Goal: Transaction & Acquisition: Download file/media

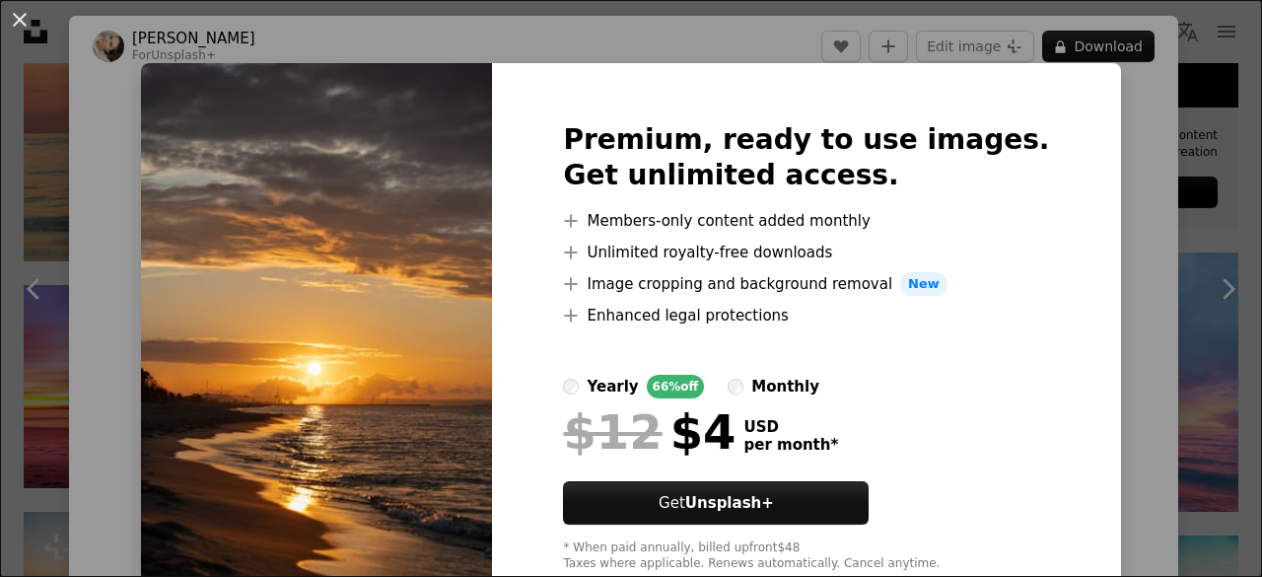
scroll to position [0, 30]
click at [937, 3] on div "An X shape Premium, ready to use images. Get unlimited access. A plus sign Memb…" at bounding box center [631, 288] width 1262 height 577
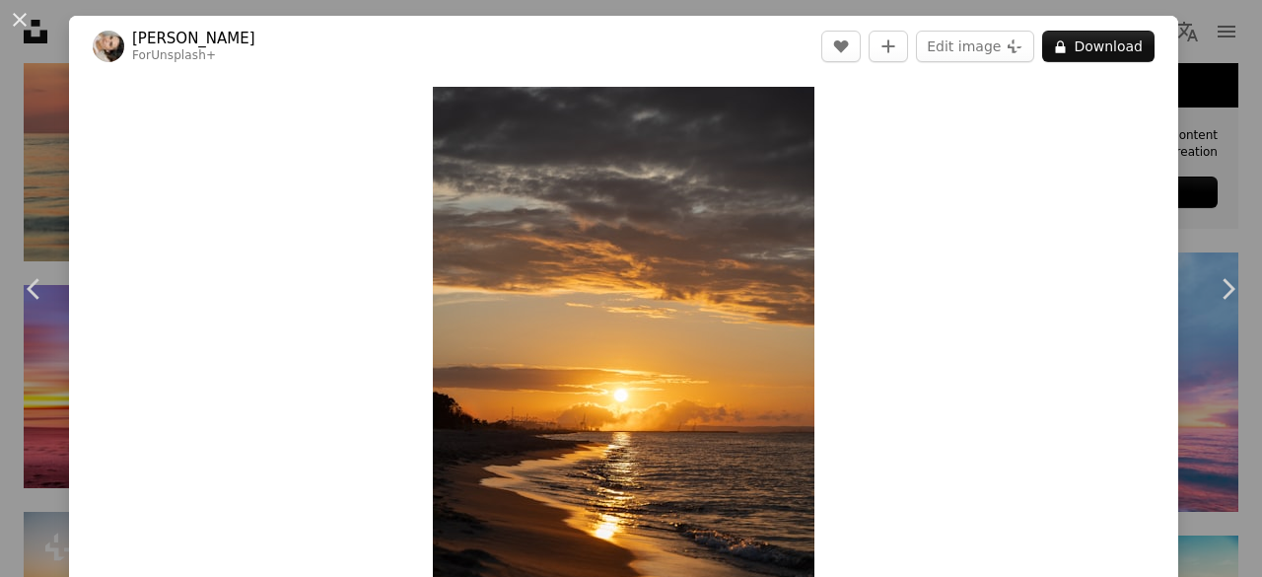
click at [1216, 18] on div "An X shape Chevron left Chevron right [PERSON_NAME] For Unsplash+ A heart A plu…" at bounding box center [631, 288] width 1262 height 577
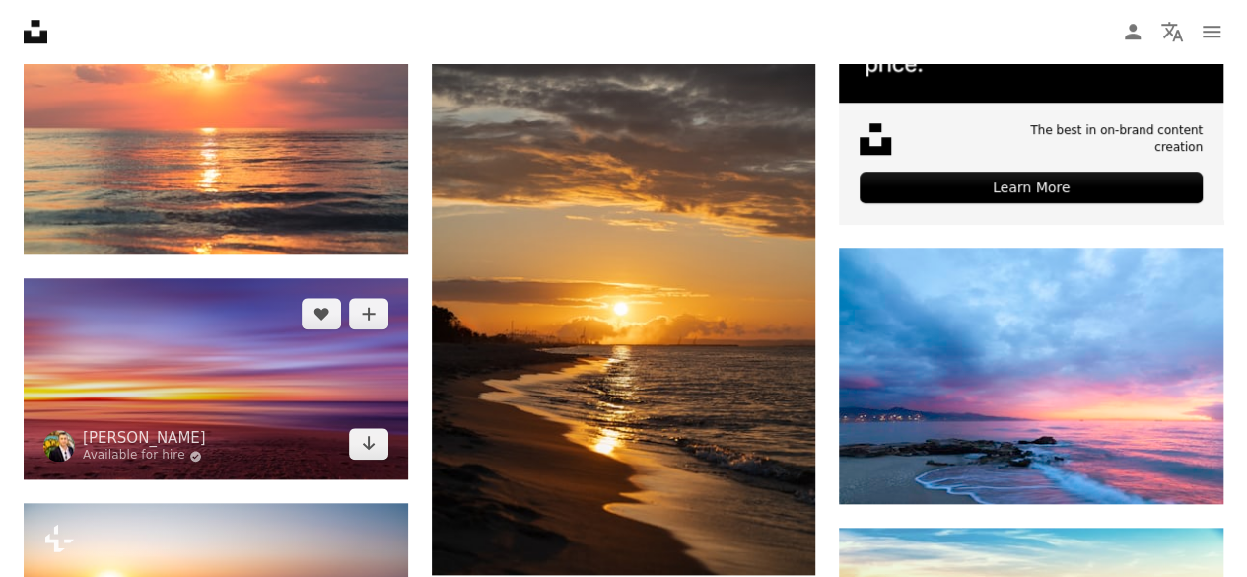
click at [264, 407] on img at bounding box center [216, 378] width 384 height 201
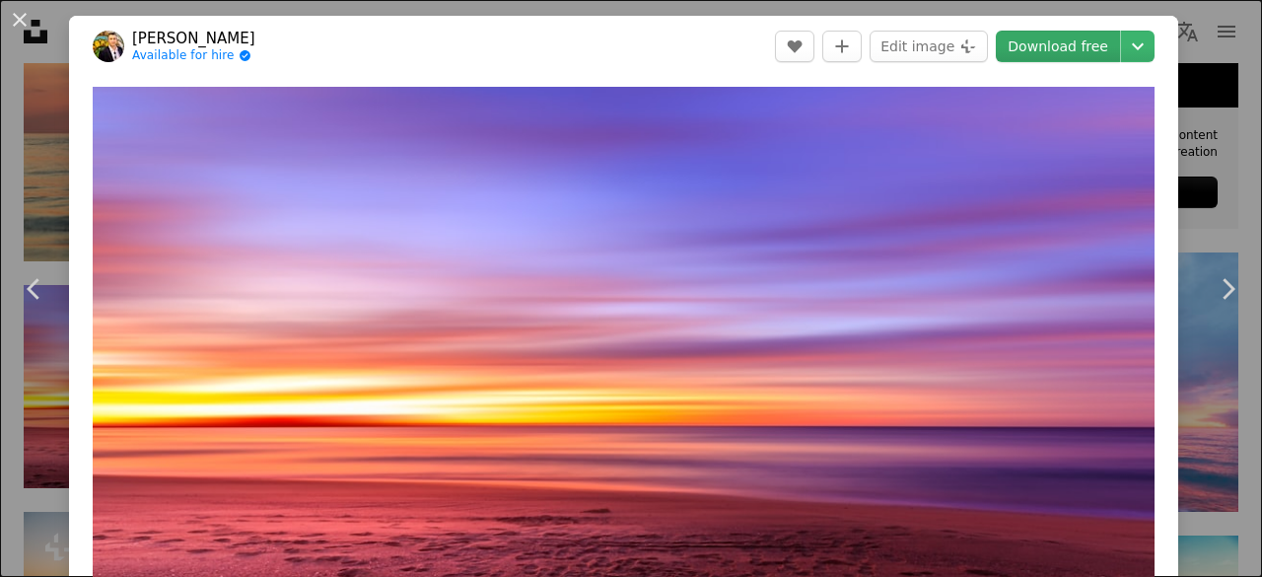
click at [1064, 48] on link "Download free" at bounding box center [1058, 47] width 124 height 32
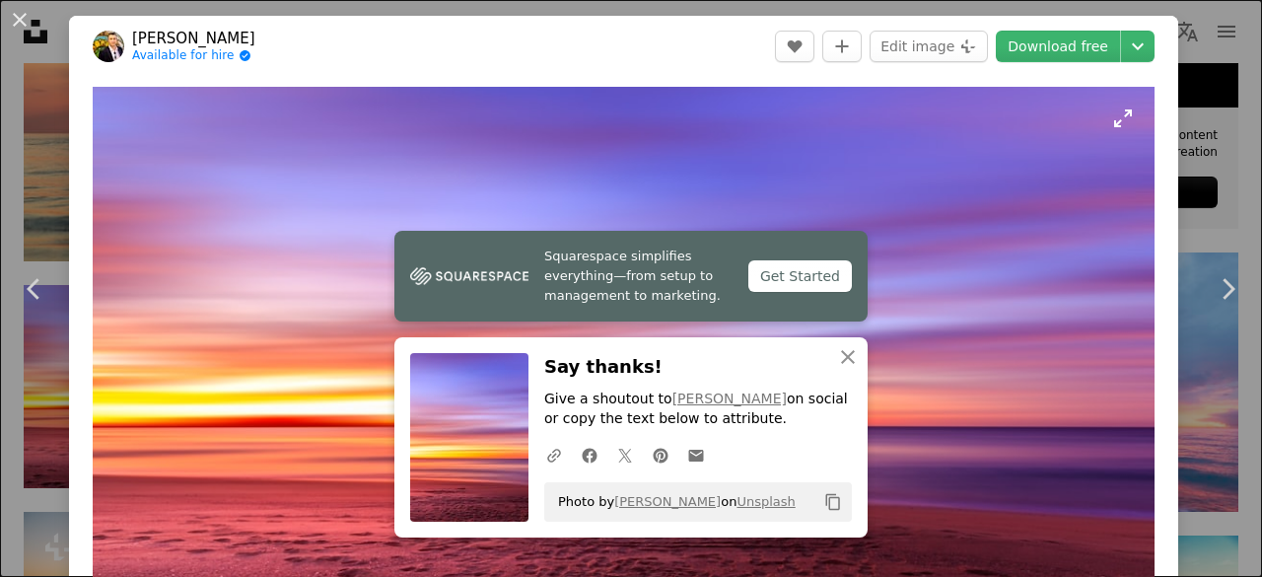
click at [585, 157] on img "Zoom in on this image" at bounding box center [624, 365] width 1062 height 556
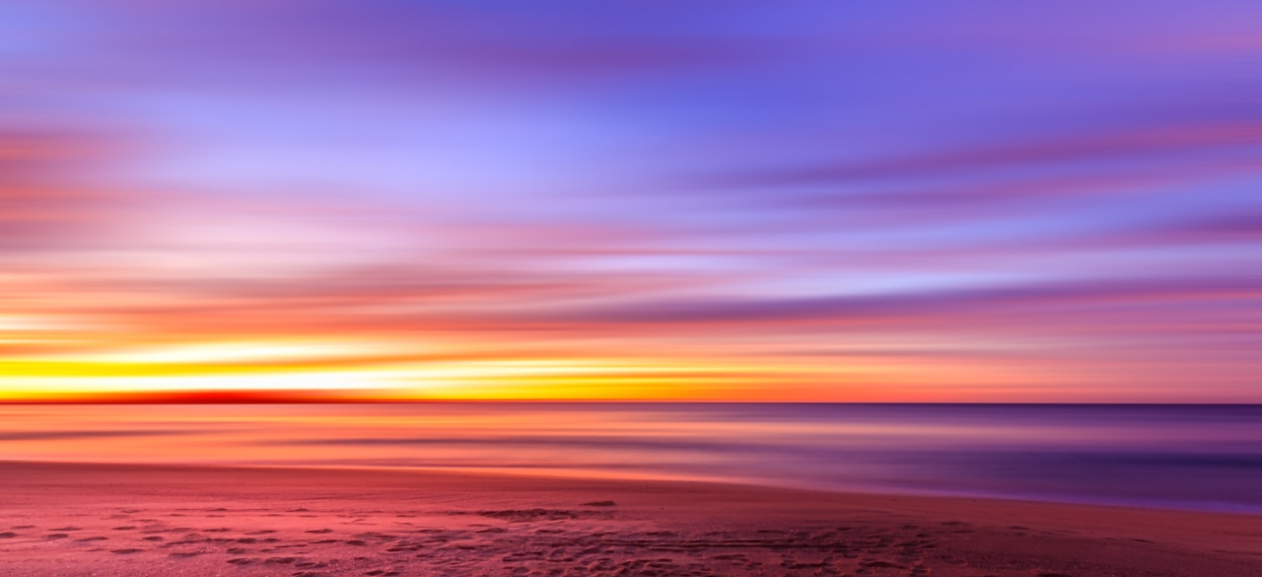
scroll to position [35, 0]
